Goal: Compare options

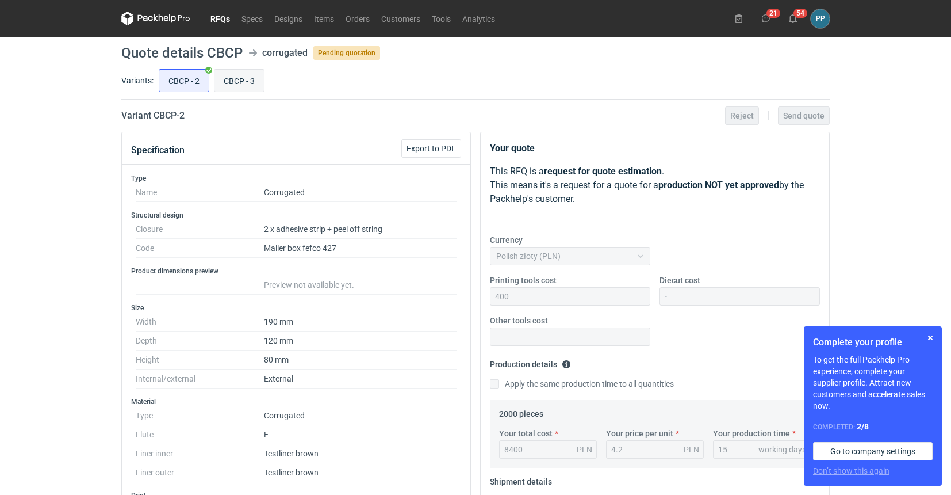
click at [239, 86] on input "CBCP - 3" at bounding box center [239, 81] width 49 height 22
radio input "true"
click at [196, 86] on input "CBCP - 2" at bounding box center [183, 81] width 49 height 22
radio input "true"
click at [242, 70] on input "CBCP - 3" at bounding box center [239, 81] width 49 height 22
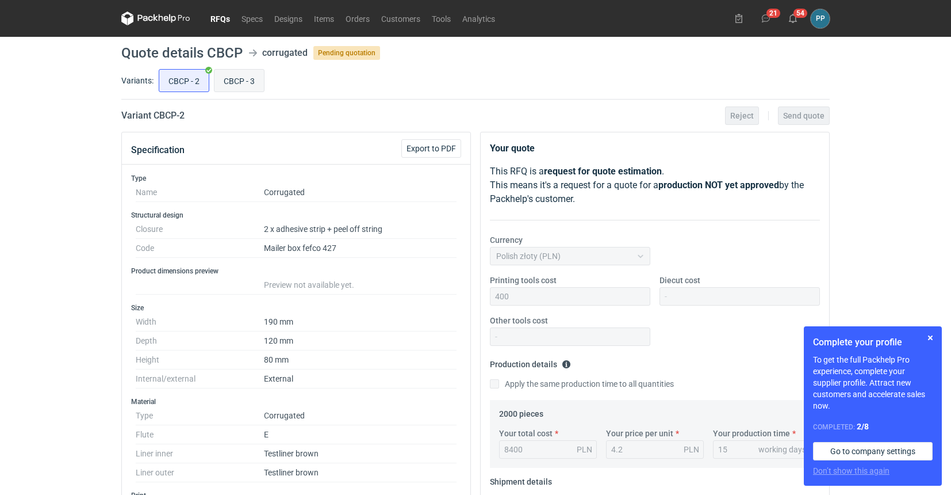
radio input "true"
click at [171, 75] on input "CBCP - 2" at bounding box center [183, 81] width 49 height 22
radio input "true"
click at [238, 76] on input "CBCP - 3" at bounding box center [239, 81] width 49 height 22
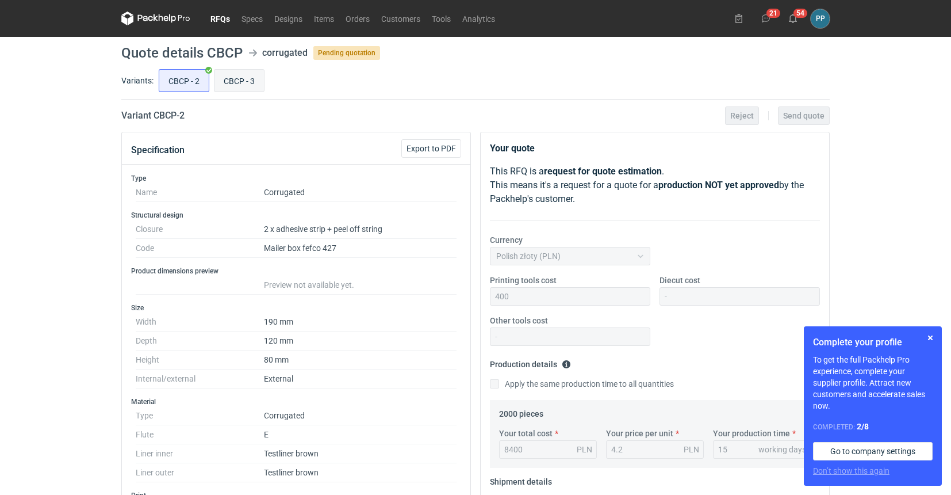
radio input "true"
click at [187, 87] on input "CBCP - 2" at bounding box center [183, 81] width 49 height 22
radio input "true"
